Goal: Task Accomplishment & Management: Complete application form

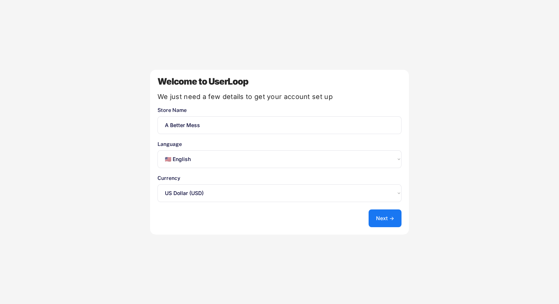
select select ""en""
select select ""1348695171700984260__LOOKUP__1635527639547x175194367885836100""
click at [378, 223] on button "Next →" at bounding box center [385, 219] width 33 height 18
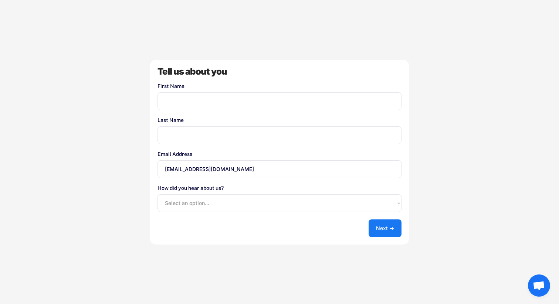
click at [382, 232] on button "Next →" at bounding box center [385, 229] width 33 height 18
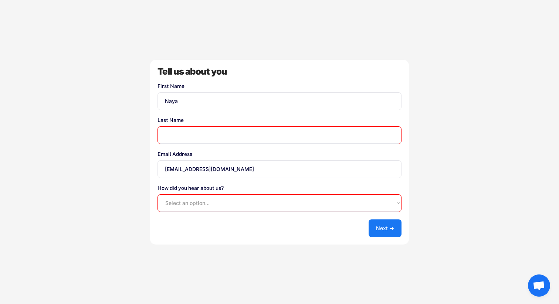
type input "Naya"
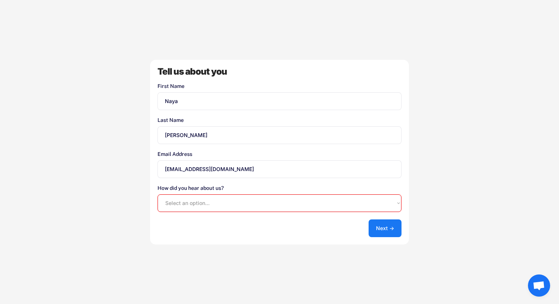
type input "[PERSON_NAME]"
click at [281, 207] on select "Select an option... Shopify App Store Google UserLoop Blog Referred by a friend…" at bounding box center [280, 204] width 244 height 18
select select ""shopify_app_store""
click at [158, 195] on select "Select an option... Shopify App Store Google UserLoop Blog Referred by a friend…" at bounding box center [280, 204] width 244 height 18
click at [364, 224] on div "Tell us about you First Name Last Name Email Address [EMAIL_ADDRESS][DOMAIN_NAM…" at bounding box center [279, 152] width 259 height 185
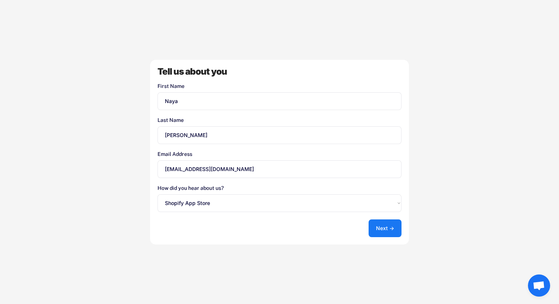
click at [378, 230] on button "Next →" at bounding box center [385, 229] width 33 height 18
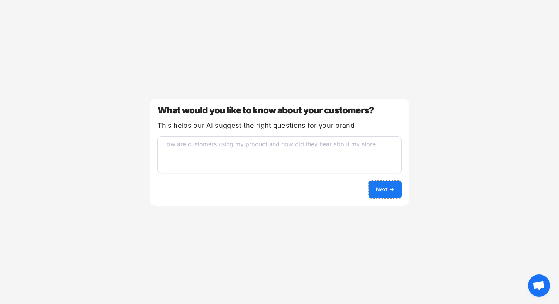
click at [383, 192] on button "Next →" at bounding box center [385, 190] width 33 height 18
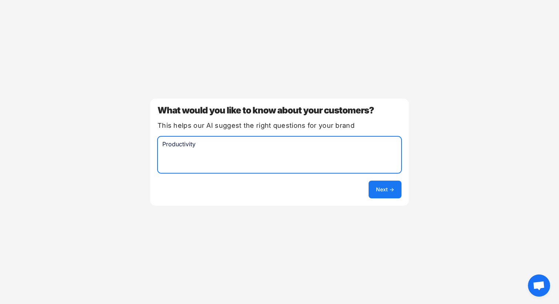
type textarea "Productivity"
click at [386, 189] on button "Next →" at bounding box center [385, 190] width 33 height 18
select select ""unlimited""
